Goal: Find specific page/section: Find specific page/section

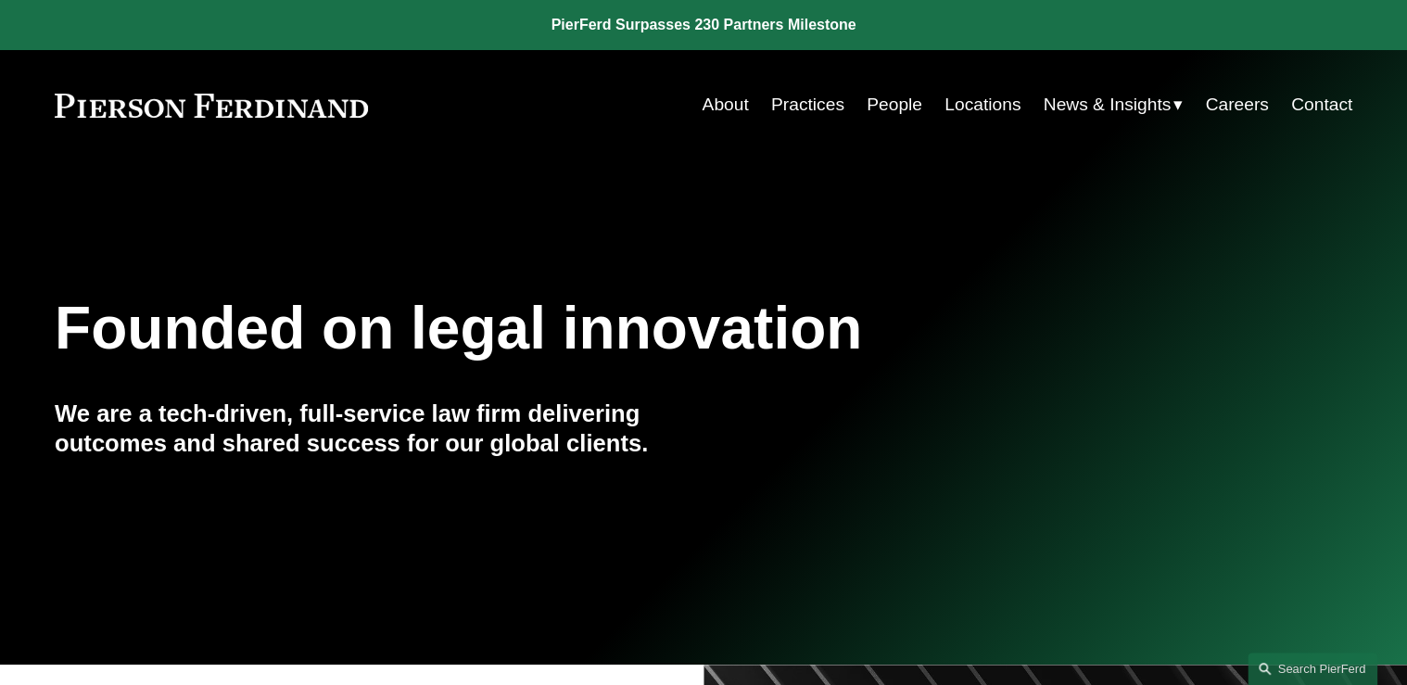
click at [690, 107] on link "People" at bounding box center [895, 104] width 56 height 35
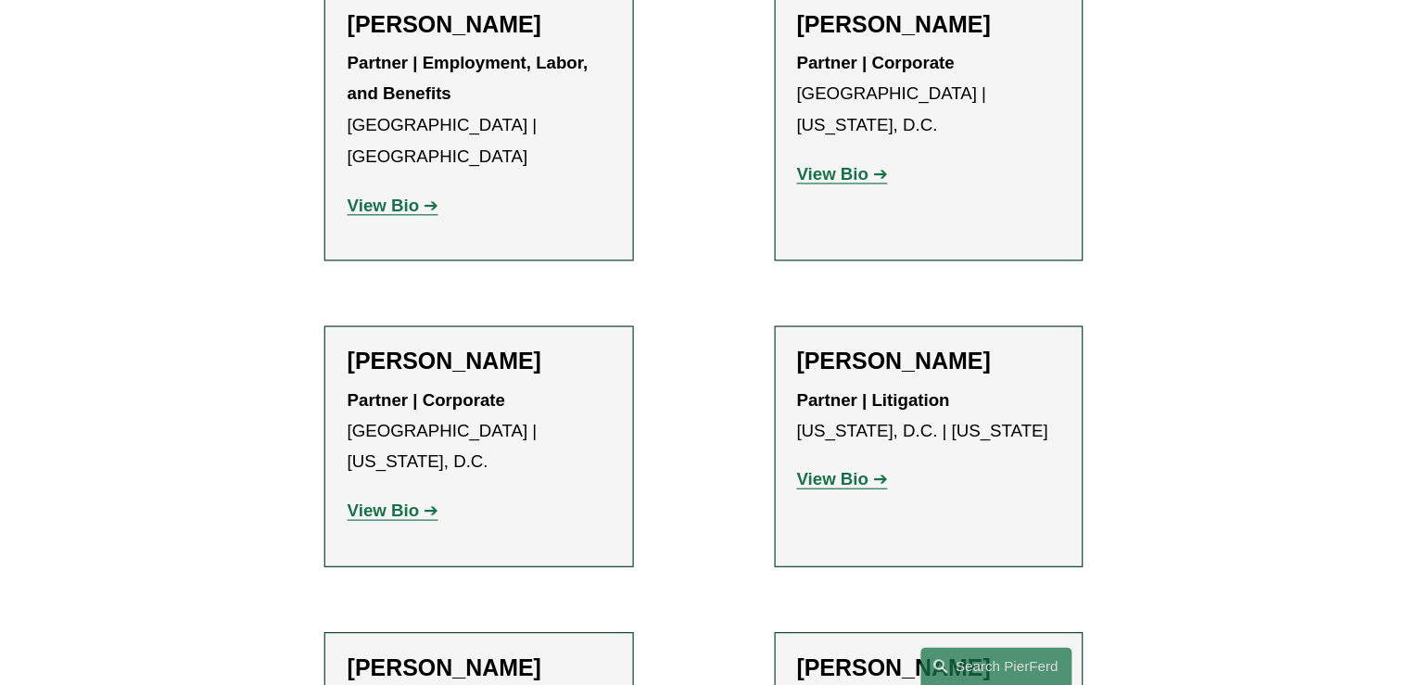
scroll to position [21557, 0]
